Goal: Navigation & Orientation: Understand site structure

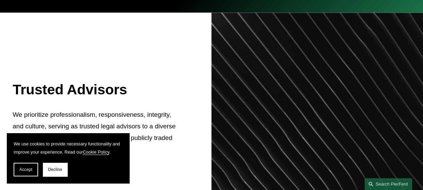
scroll to position [219, 0]
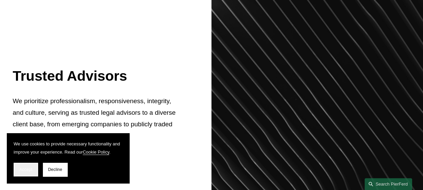
click at [30, 168] on span "Accept" at bounding box center [25, 169] width 13 height 5
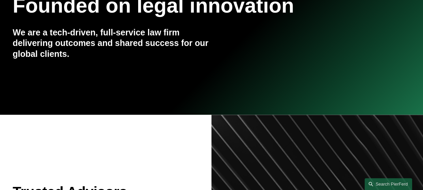
scroll to position [0, 0]
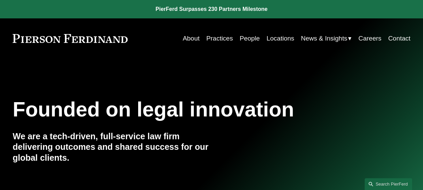
click at [222, 39] on link "Practices" at bounding box center [219, 38] width 27 height 13
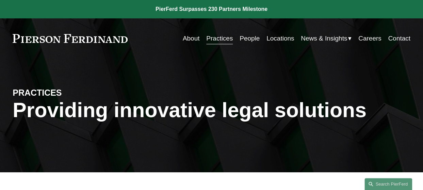
click at [249, 37] on link "People" at bounding box center [249, 38] width 20 height 13
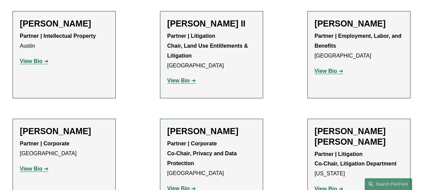
scroll to position [774, 0]
